Goal: Complete application form

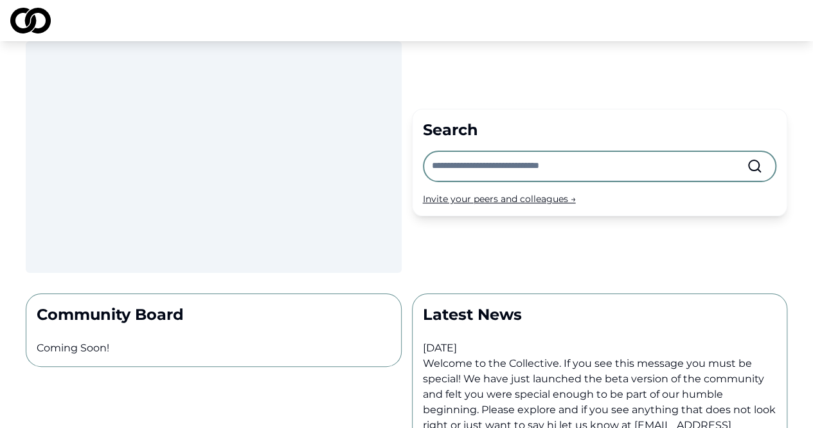
click at [42, 21] on img at bounding box center [30, 21] width 41 height 26
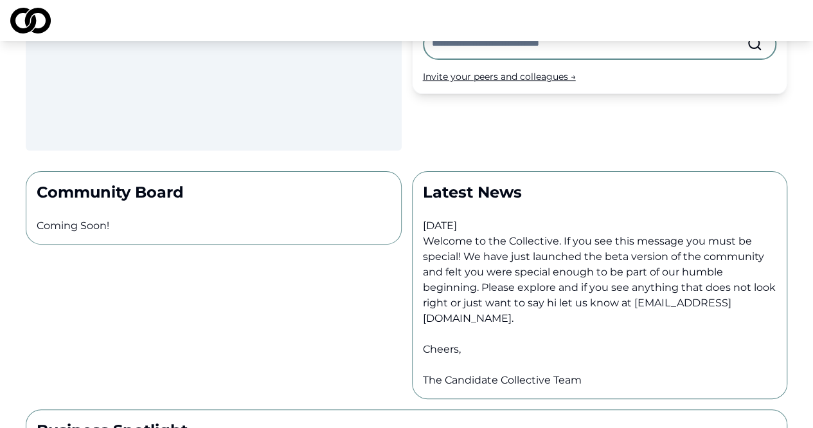
scroll to position [98, 0]
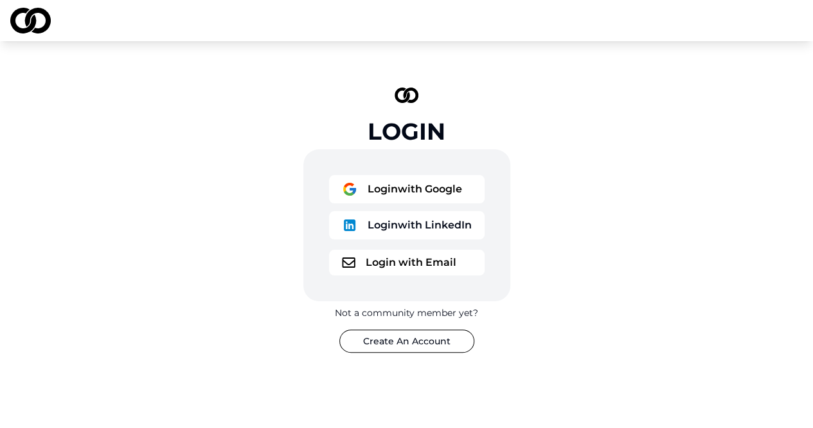
click at [410, 199] on button "Login with Google" at bounding box center [407, 189] width 156 height 28
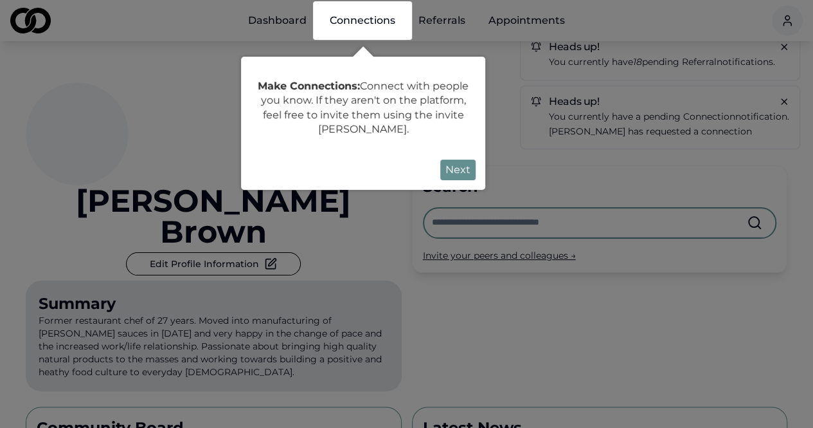
click at [463, 168] on button "Next" at bounding box center [458, 169] width 35 height 21
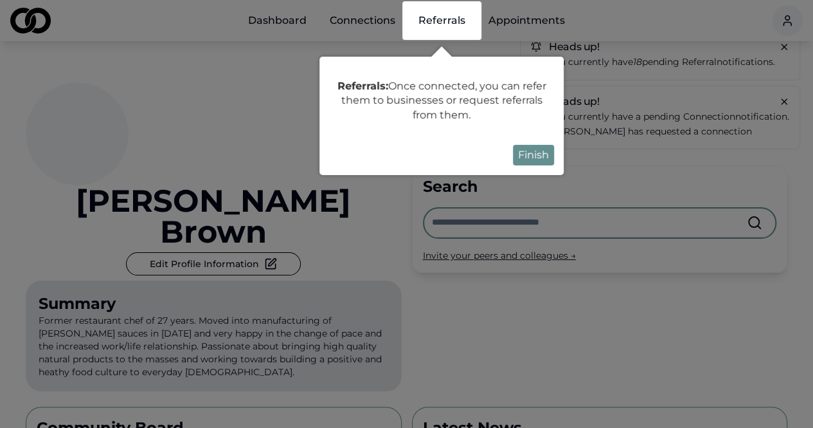
click at [544, 149] on button "Finish" at bounding box center [533, 155] width 41 height 21
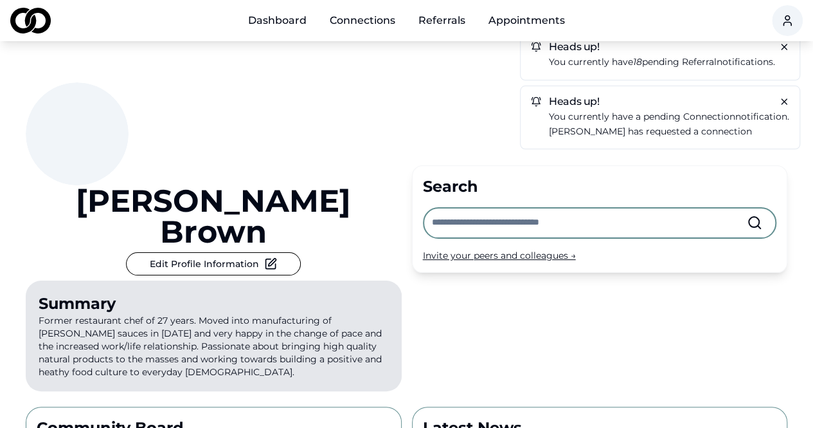
click at [365, 16] on link "Connections" at bounding box center [363, 21] width 86 height 26
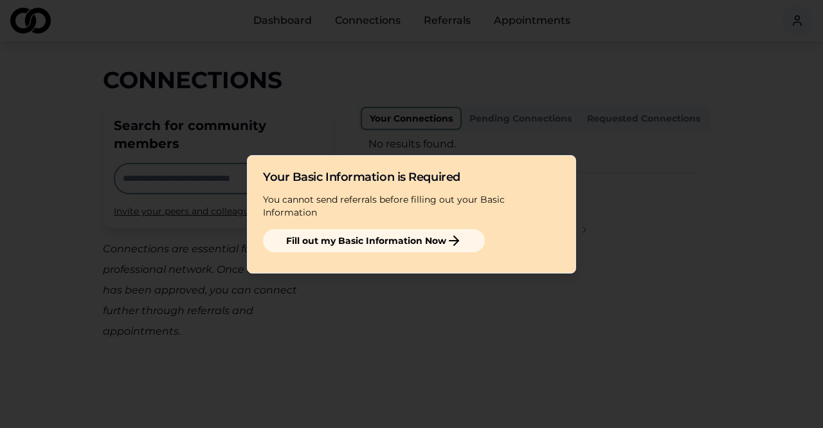
click at [365, 235] on button "Fill out my Basic Information Now" at bounding box center [374, 240] width 222 height 23
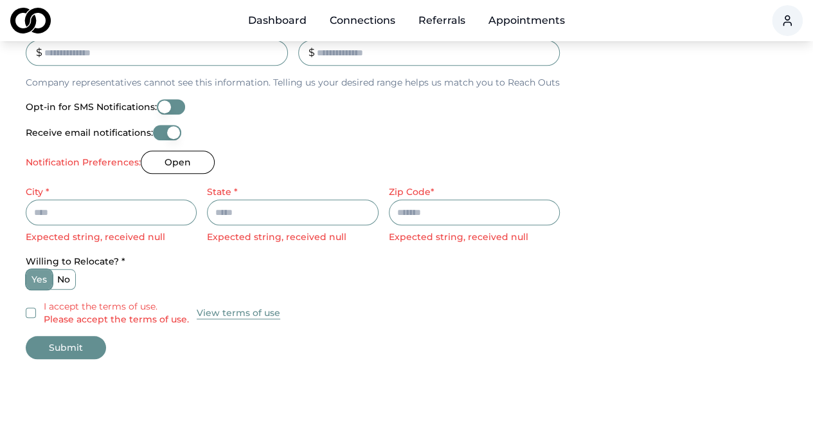
scroll to position [521, 0]
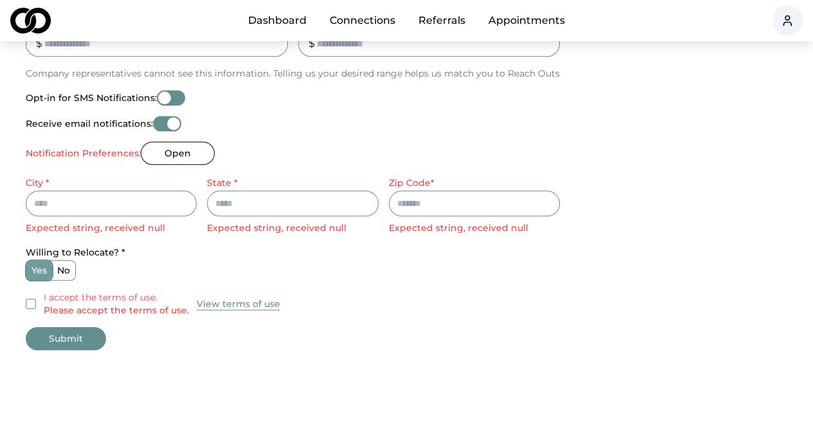
click at [127, 198] on input "City *" at bounding box center [111, 203] width 171 height 26
type input "********"
click at [430, 199] on input "*****" at bounding box center [474, 203] width 171 height 26
type input "*****"
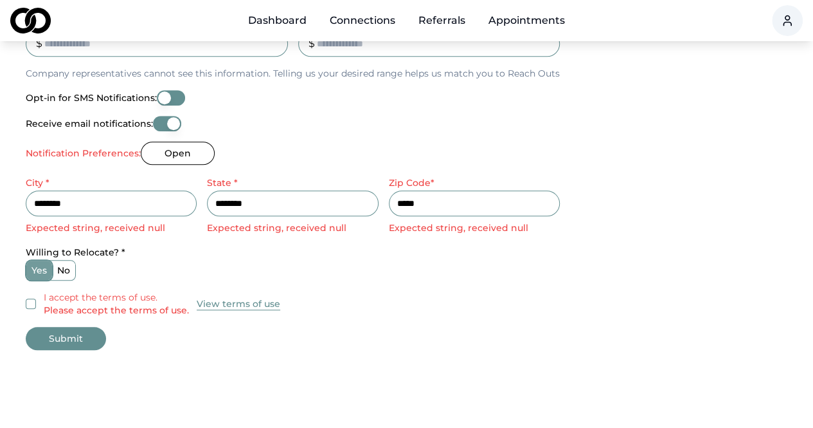
click at [69, 275] on label "no" at bounding box center [63, 269] width 23 height 19
click at [62, 275] on button "no" at bounding box center [56, 270] width 10 height 10
click at [32, 302] on button "I accept the terms of use. Please accept the terms of use." at bounding box center [31, 303] width 10 height 10
click at [72, 338] on button "Submit" at bounding box center [66, 338] width 80 height 23
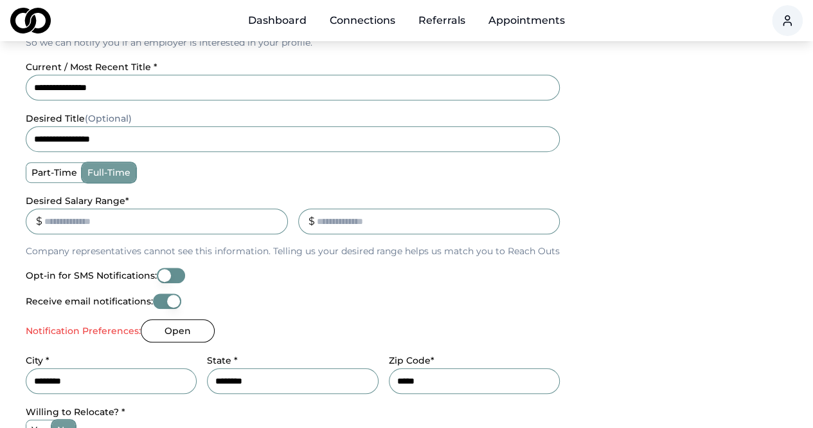
scroll to position [347, 0]
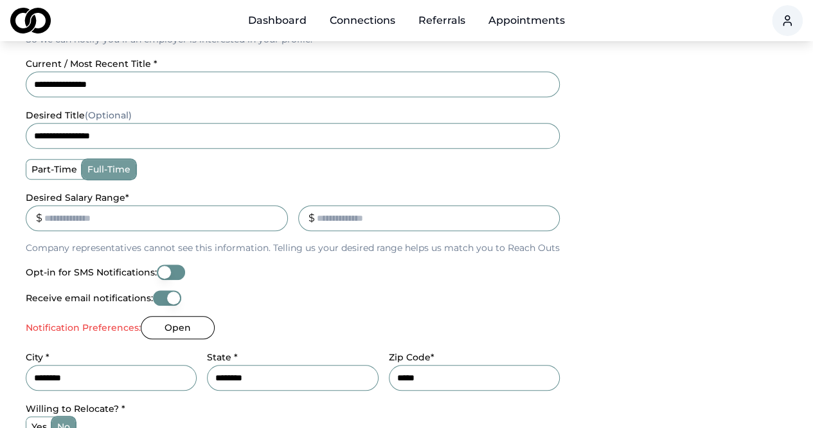
click at [192, 327] on button "Open" at bounding box center [178, 327] width 74 height 23
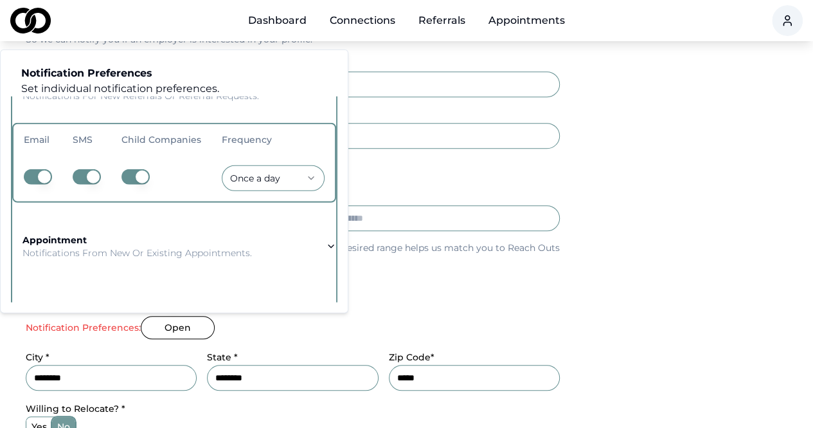
scroll to position [75, 0]
click at [147, 174] on button "button" at bounding box center [136, 174] width 28 height 15
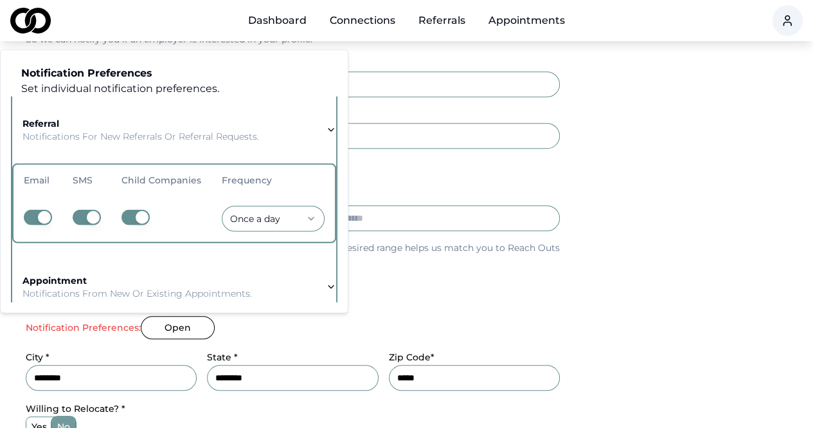
scroll to position [0, 0]
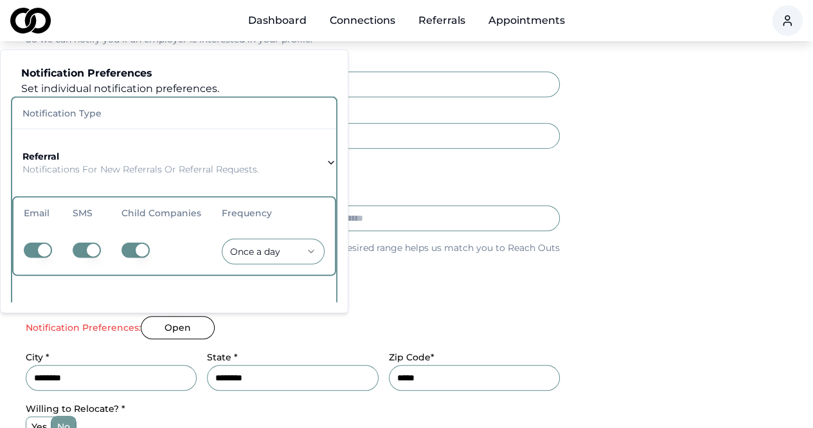
click at [91, 170] on p "Notifications for new referrals or referral requests." at bounding box center [141, 168] width 237 height 13
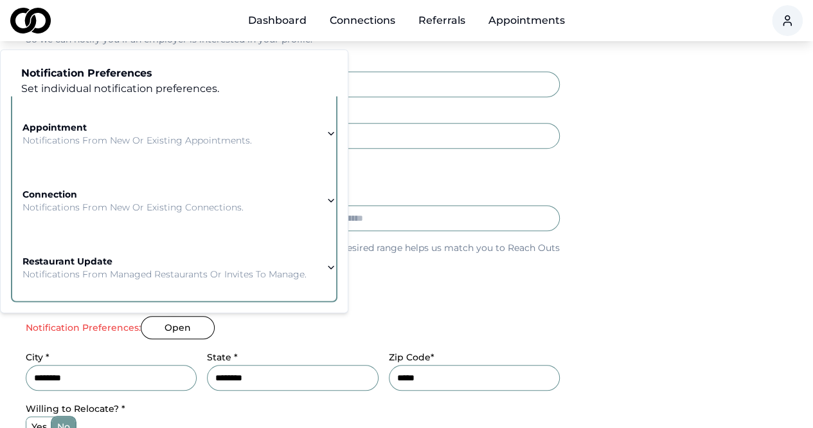
scroll to position [195, 0]
click at [184, 323] on button "Open" at bounding box center [178, 327] width 74 height 23
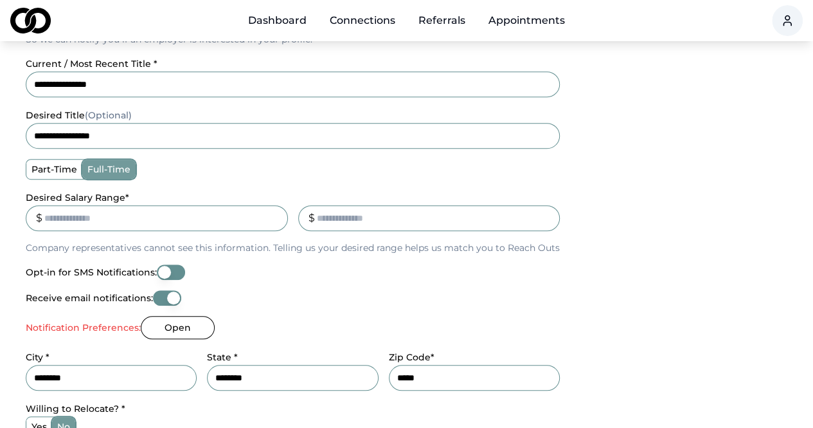
click at [184, 323] on button "Open" at bounding box center [178, 327] width 74 height 23
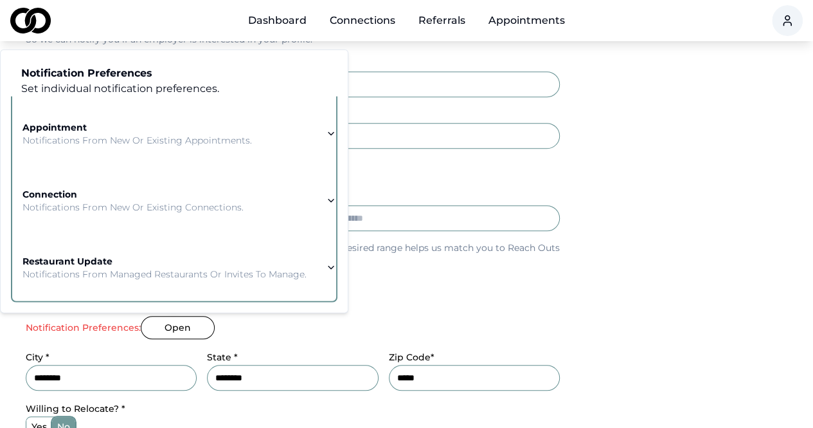
click at [329, 199] on icon "button" at bounding box center [331, 200] width 5 height 3
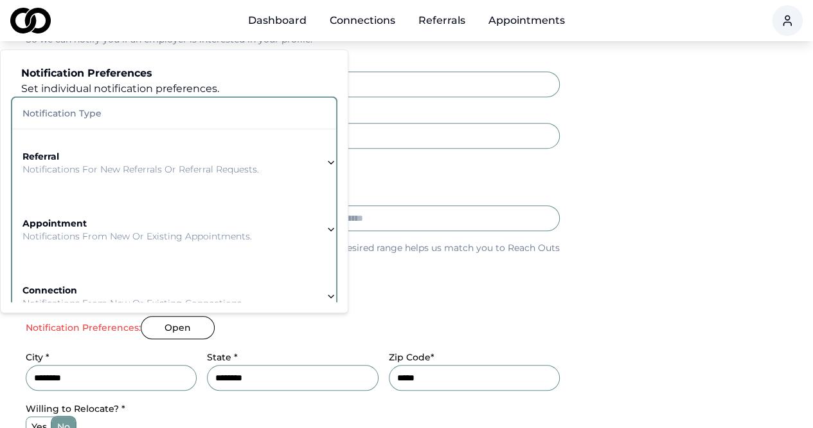
click at [331, 162] on icon "button" at bounding box center [331, 162] width 10 height 10
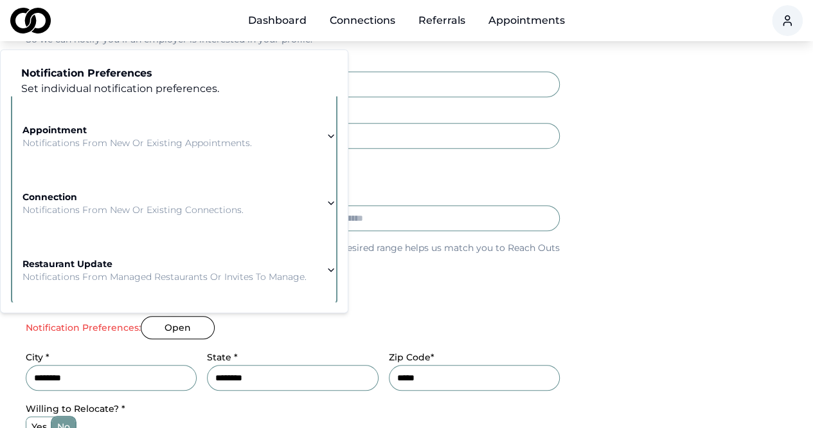
scroll to position [195, 0]
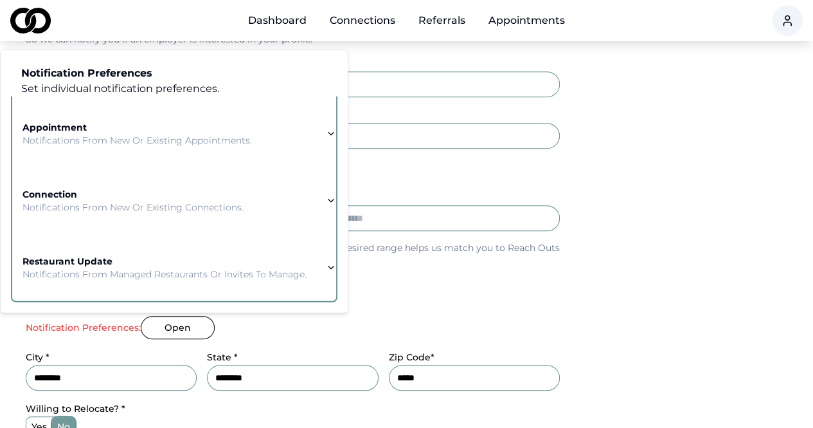
click at [286, 340] on div "**********" at bounding box center [293, 155] width 534 height 613
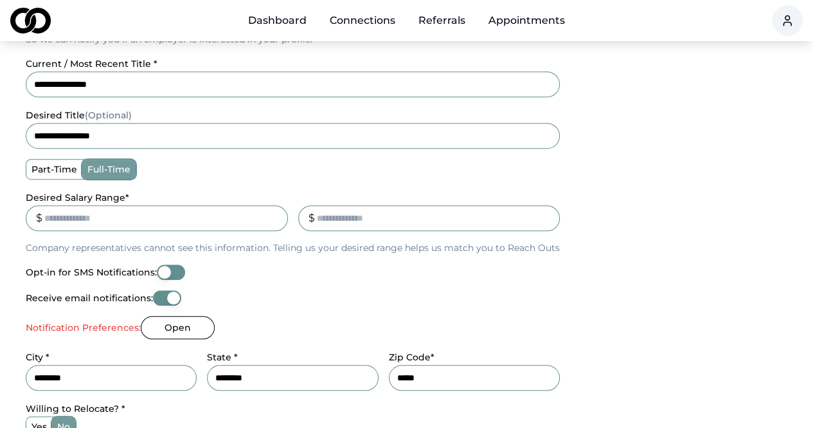
click at [177, 321] on button "Open" at bounding box center [178, 327] width 74 height 23
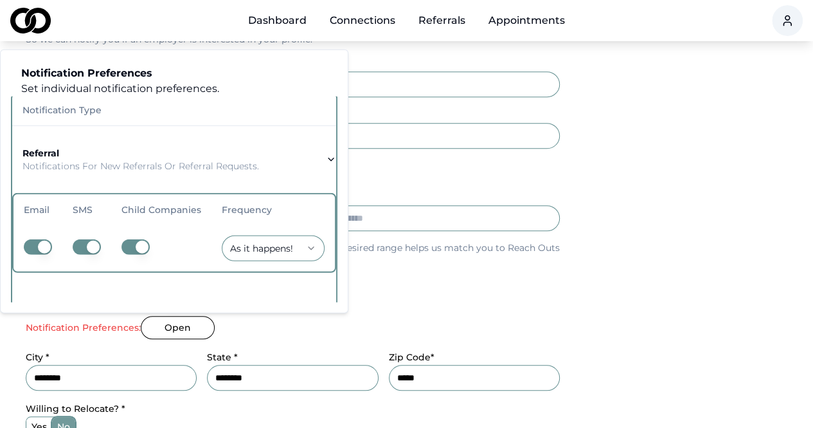
scroll to position [0, 0]
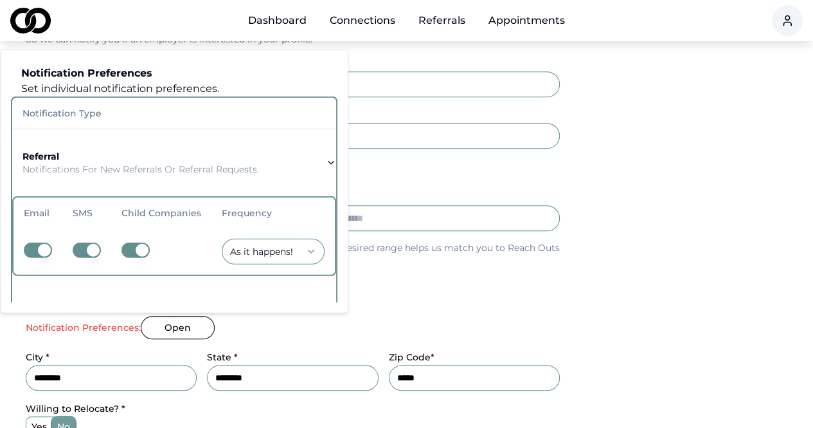
drag, startPoint x: 290, startPoint y: 241, endPoint x: 68, endPoint y: 108, distance: 258.7
click at [68, 108] on th "Notification Type" at bounding box center [174, 113] width 324 height 31
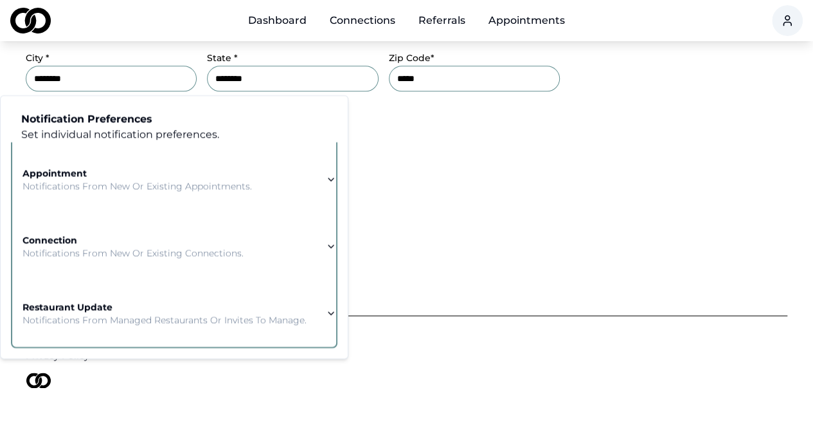
scroll to position [666, 0]
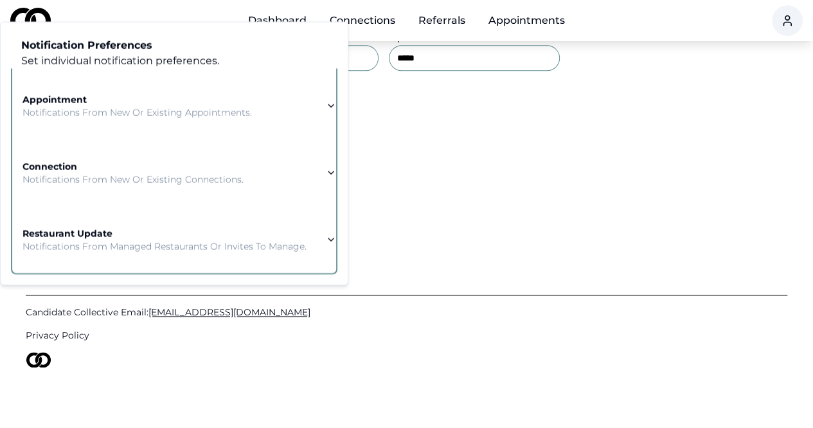
click at [408, 254] on div "Candidate Collective Email: Info@CandidateCollective.com Privacy Policy" at bounding box center [407, 323] width 762 height 212
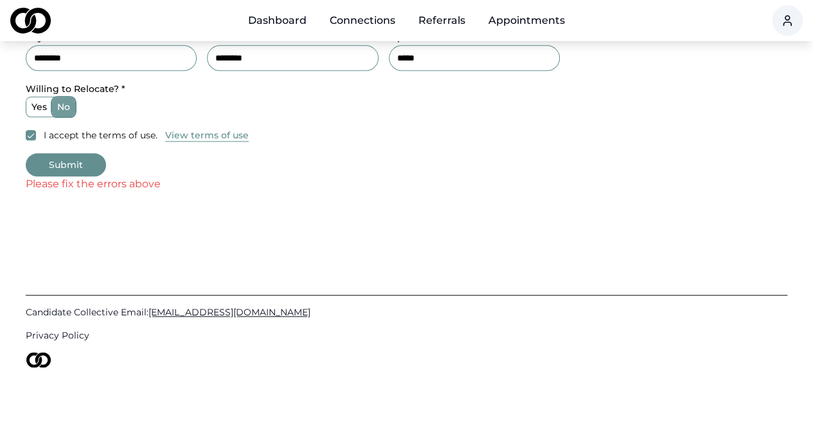
click at [82, 168] on button "Submit" at bounding box center [66, 164] width 80 height 23
click at [71, 165] on button "Submit" at bounding box center [66, 164] width 80 height 23
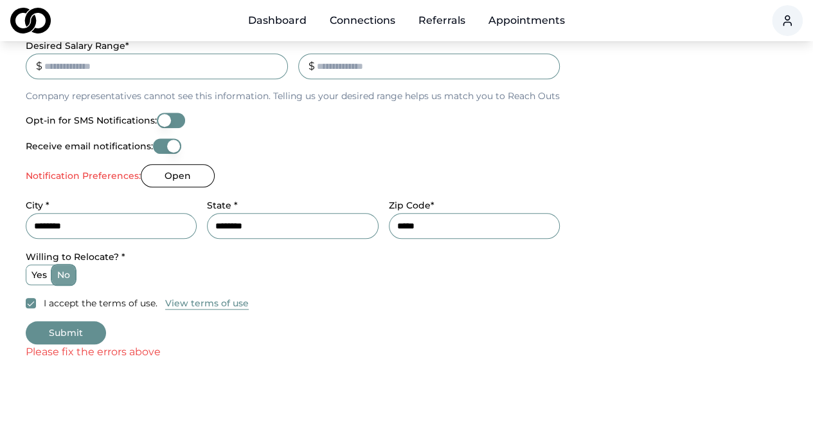
scroll to position [498, 0]
click at [179, 172] on button "Open" at bounding box center [178, 176] width 74 height 23
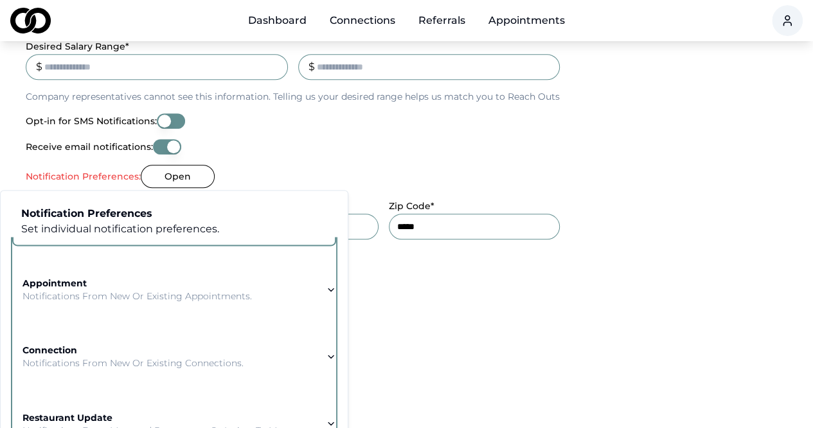
scroll to position [186, 0]
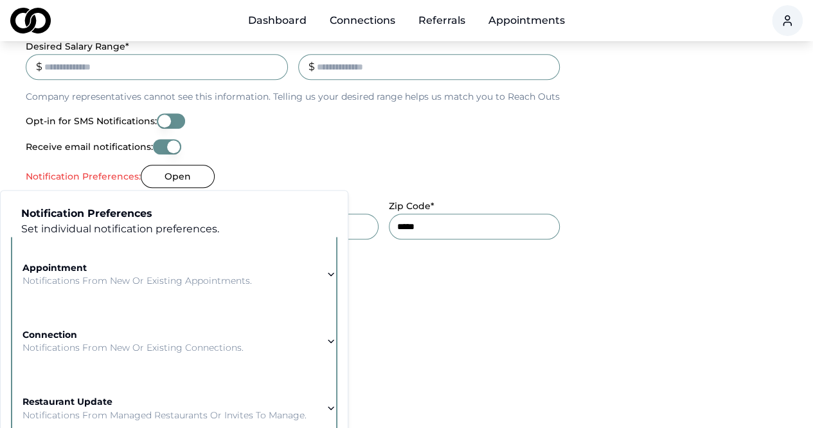
click at [326, 271] on icon "button" at bounding box center [331, 274] width 10 height 10
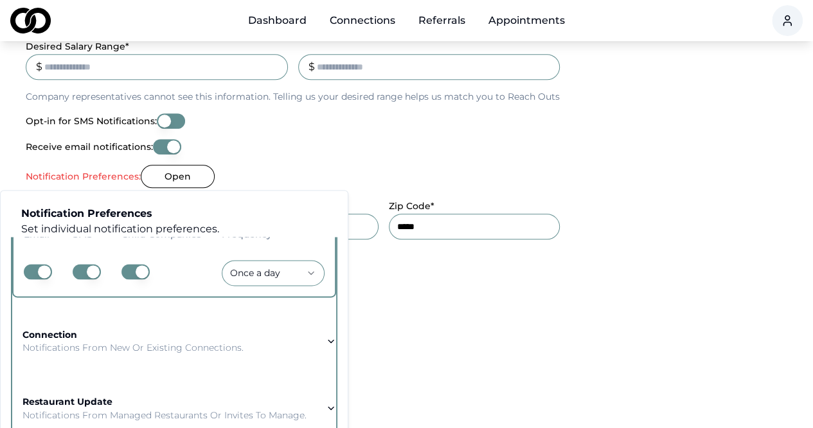
click at [35, 269] on button "button" at bounding box center [38, 271] width 28 height 15
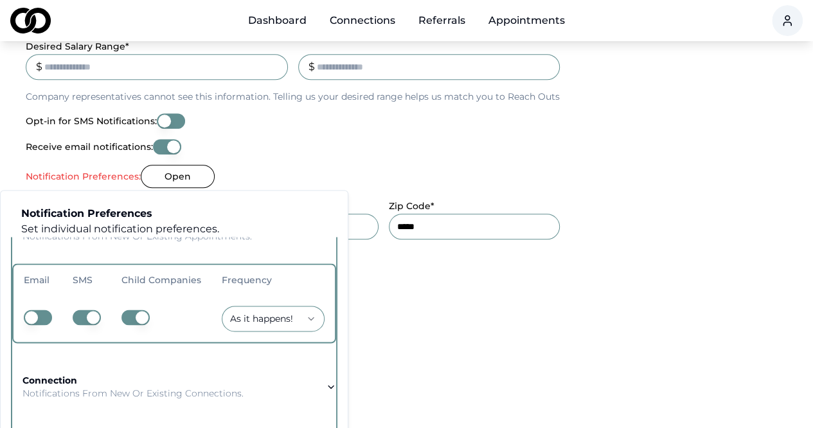
scroll to position [132, 0]
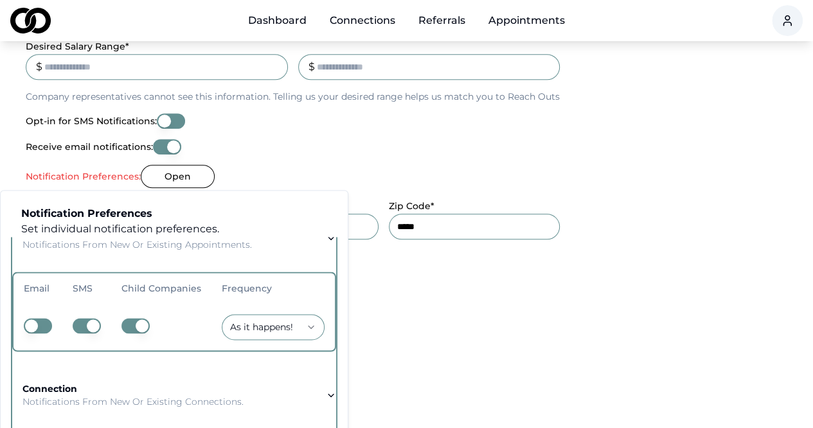
click at [31, 325] on button "button" at bounding box center [38, 325] width 28 height 15
click at [81, 320] on button "button" at bounding box center [87, 325] width 28 height 15
click at [144, 327] on button "button" at bounding box center [136, 325] width 28 height 15
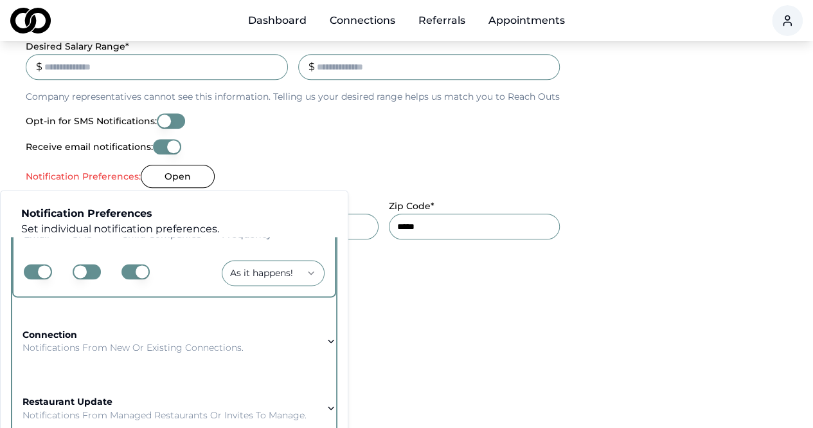
click at [255, 333] on button "connection Notifications from new or existing connections." at bounding box center [174, 340] width 324 height 67
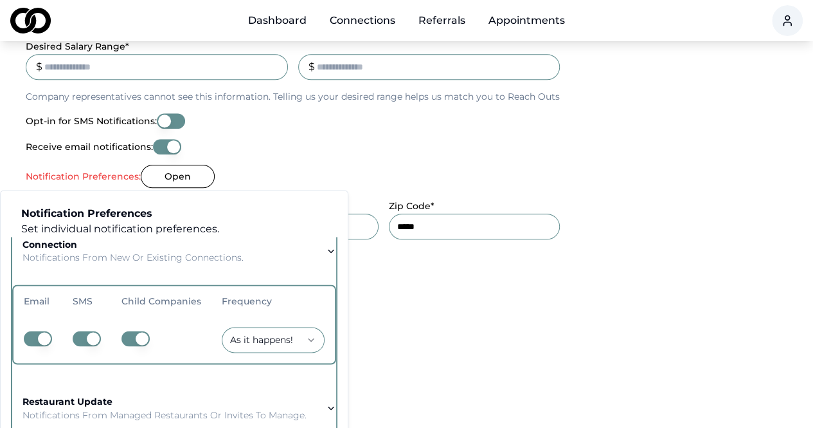
scroll to position [195, 0]
click at [43, 331] on button "button" at bounding box center [38, 338] width 28 height 15
click at [31, 331] on button "button" at bounding box center [38, 338] width 28 height 15
click at [88, 332] on button "button" at bounding box center [87, 338] width 28 height 15
click at [134, 331] on button "button" at bounding box center [136, 338] width 28 height 15
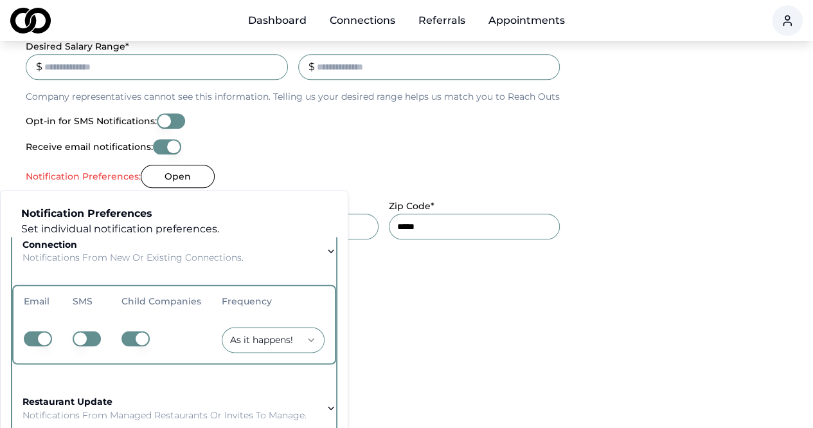
click at [132, 331] on button "button" at bounding box center [136, 338] width 28 height 15
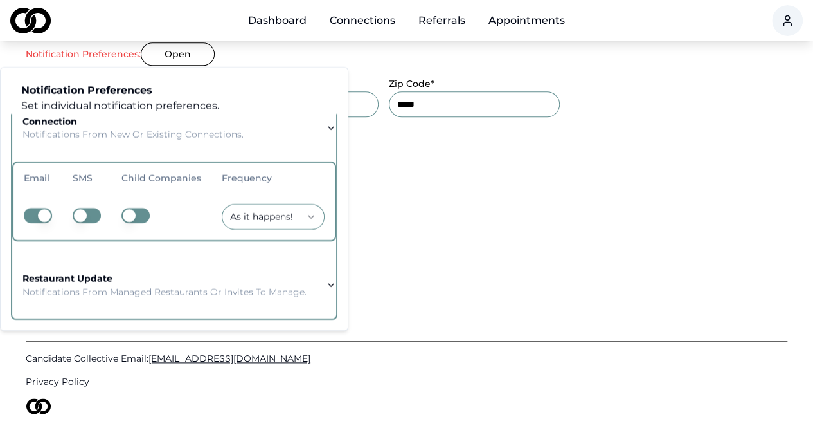
scroll to position [621, 0]
click at [170, 272] on div "restaurant update Notifications from managed restaurants or invites to manage." at bounding box center [165, 285] width 284 height 26
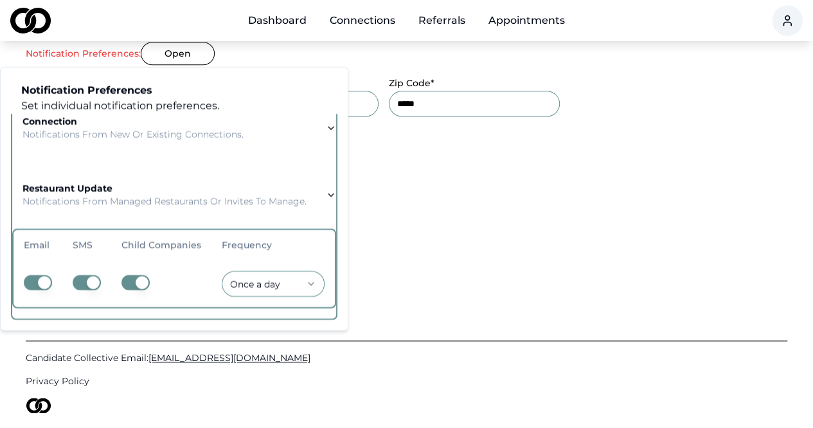
click at [93, 275] on button "button" at bounding box center [87, 282] width 28 height 15
click at [136, 275] on button "button" at bounding box center [136, 282] width 28 height 15
click at [135, 275] on button "button" at bounding box center [136, 282] width 28 height 15
click at [233, 379] on link "Privacy Policy" at bounding box center [407, 380] width 762 height 13
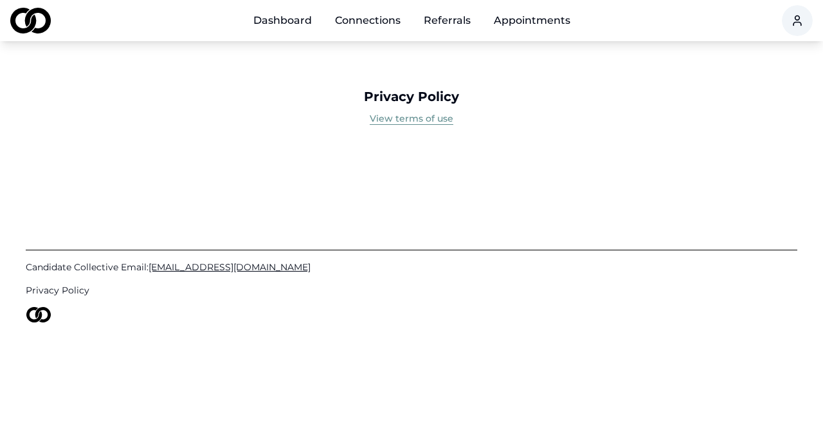
click at [369, 26] on link "Connections" at bounding box center [368, 21] width 86 height 26
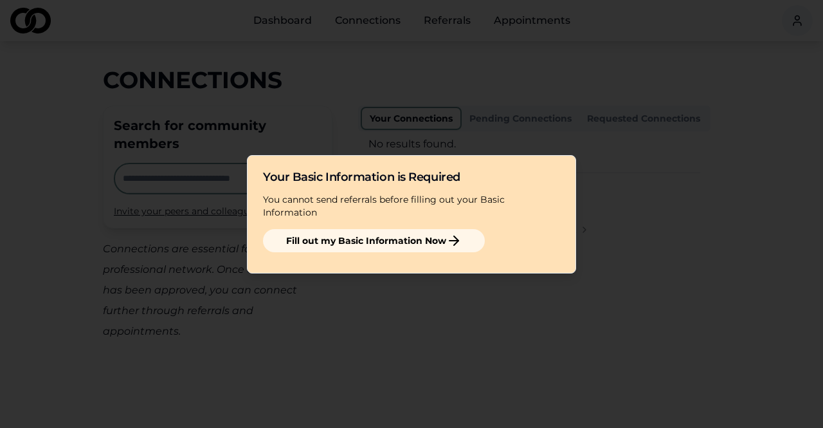
click at [378, 232] on button "Fill out my Basic Information Now" at bounding box center [374, 240] width 222 height 23
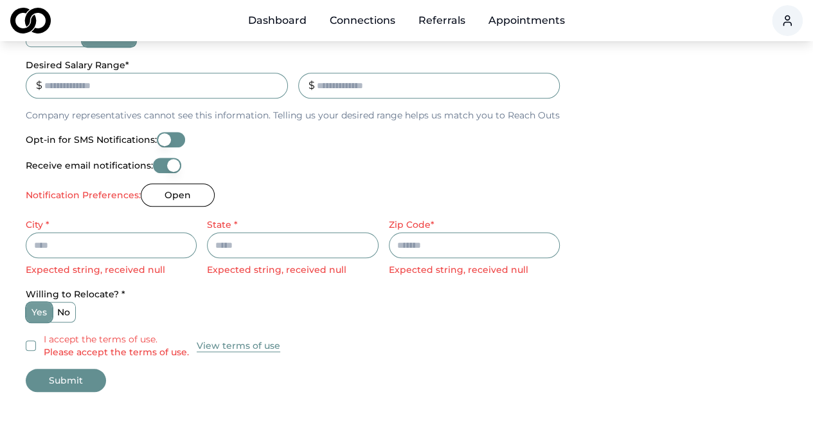
scroll to position [482, 0]
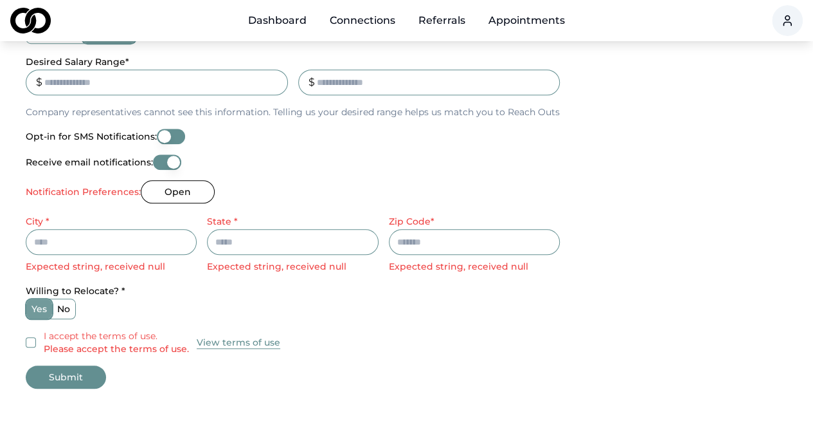
click at [31, 341] on button "I accept the terms of use. Please accept the terms of use." at bounding box center [31, 342] width 10 height 10
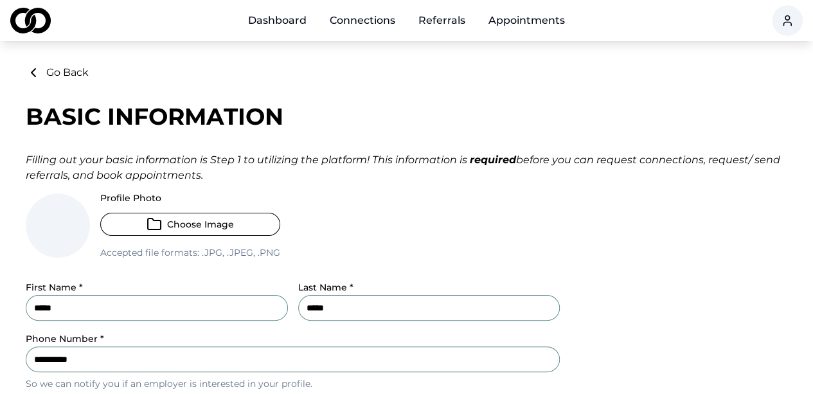
scroll to position [0, 0]
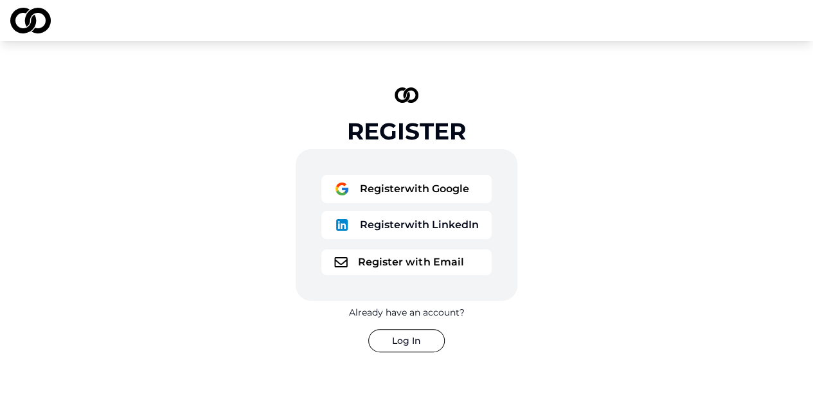
click at [406, 188] on button "Register with Google" at bounding box center [407, 189] width 170 height 28
